Goal: Find specific page/section: Find specific page/section

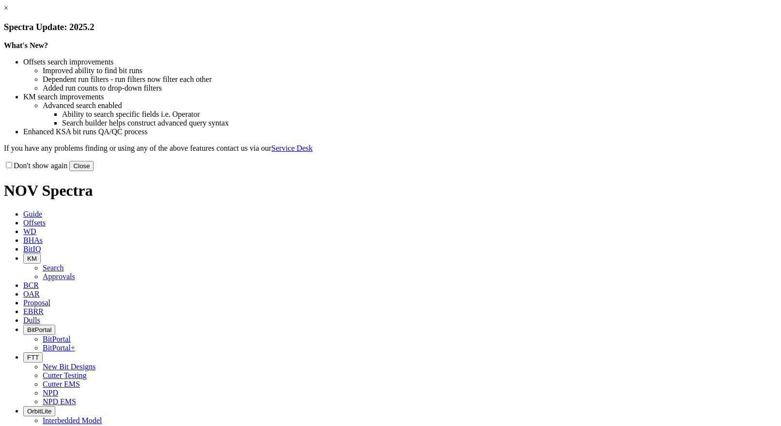
click at [94, 171] on button "Close" at bounding box center [81, 166] width 24 height 10
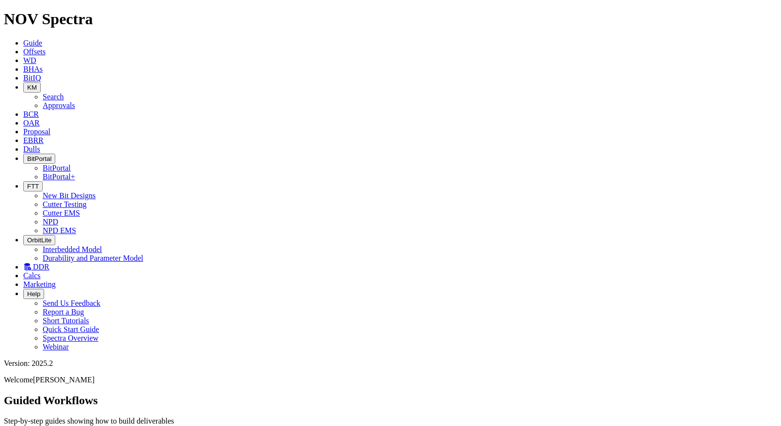
click at [40, 145] on span "Dulls" at bounding box center [31, 149] width 17 height 8
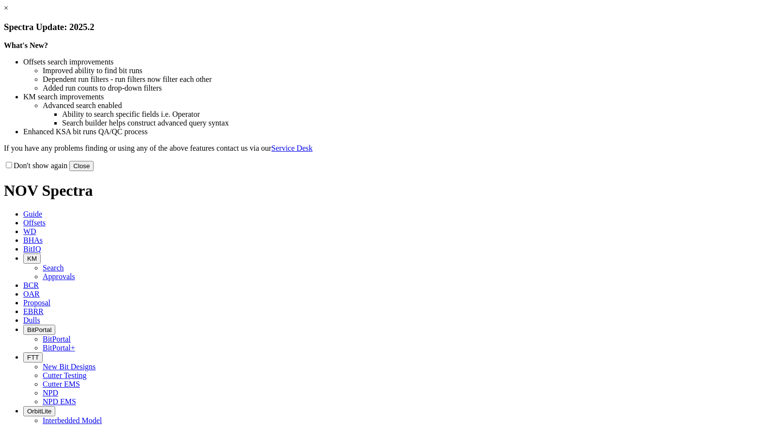
click at [94, 171] on button "Close" at bounding box center [81, 166] width 24 height 10
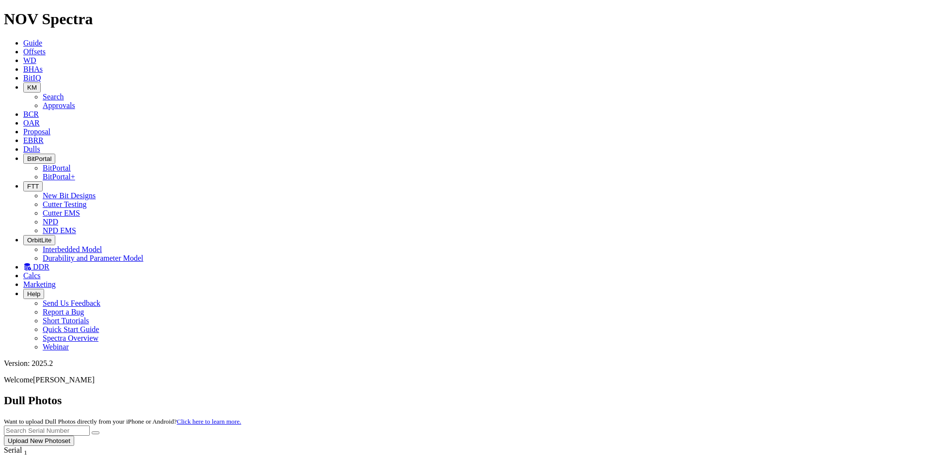
scroll to position [2168, 0]
click at [49, 263] on link "DDR" at bounding box center [36, 267] width 26 height 8
click at [27, 237] on icon "button" at bounding box center [27, 240] width 0 height 7
drag, startPoint x: 292, startPoint y: 39, endPoint x: 257, endPoint y: 37, distance: 34.5
click at [290, 394] on div "Dull Photos Want to upload Dull Photos directly from your iPhone or Android? Cl…" at bounding box center [466, 420] width 924 height 52
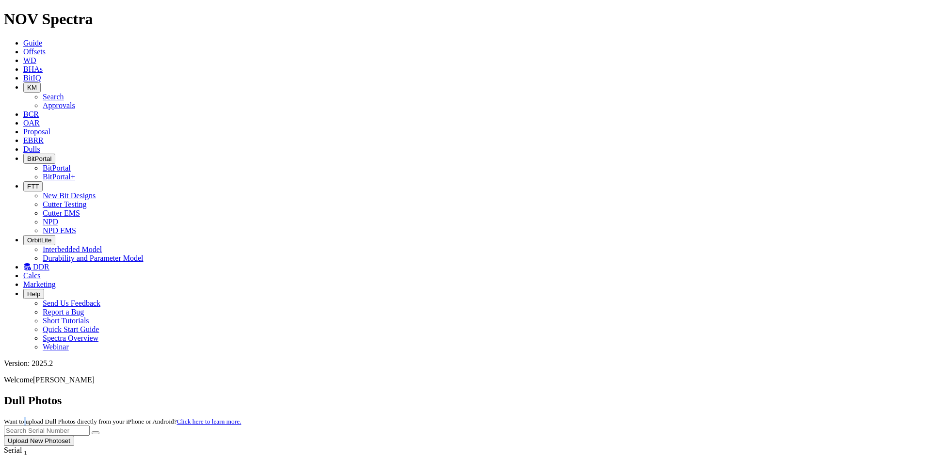
click at [41, 74] on span "BitIQ" at bounding box center [31, 78] width 17 height 8
